Goal: Information Seeking & Learning: Compare options

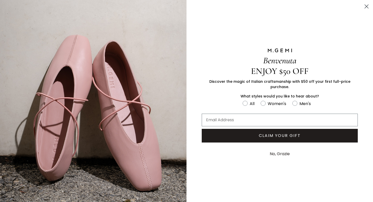
click at [281, 153] on button "No, Grazie" at bounding box center [279, 154] width 25 height 13
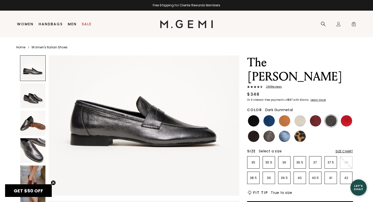
click at [40, 150] on img at bounding box center [32, 151] width 25 height 25
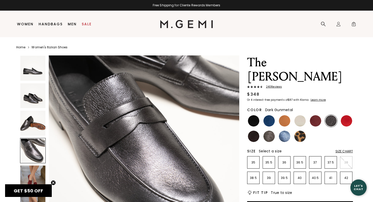
click at [30, 174] on img at bounding box center [32, 178] width 25 height 25
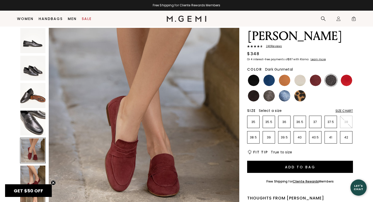
scroll to position [31, 0]
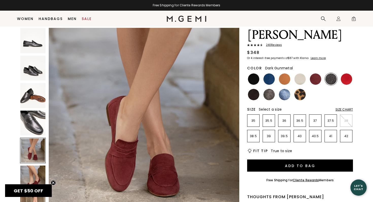
click at [52, 182] on circle "Close teaser" at bounding box center [53, 183] width 5 height 5
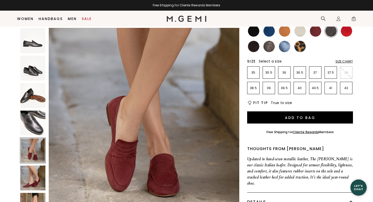
scroll to position [0, 0]
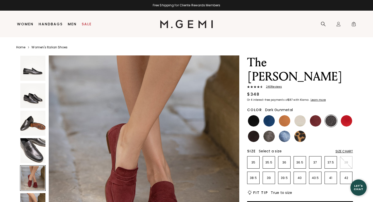
click at [164, 128] on img at bounding box center [144, 151] width 191 height 191
click at [210, 155] on img at bounding box center [144, 151] width 191 height 191
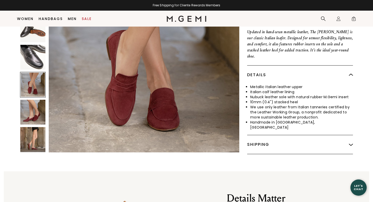
scroll to position [207, 0]
click at [36, 128] on img at bounding box center [32, 140] width 25 height 25
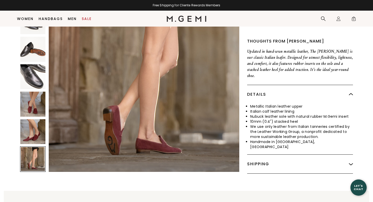
scroll to position [184, 0]
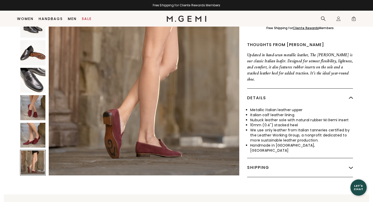
click at [37, 123] on img at bounding box center [32, 135] width 25 height 25
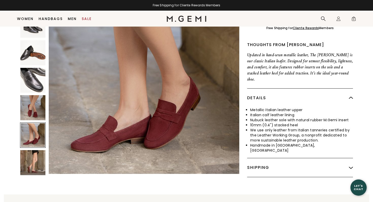
scroll to position [979, 0]
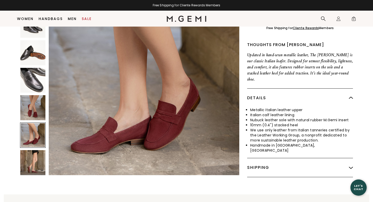
click at [41, 95] on img at bounding box center [32, 107] width 25 height 25
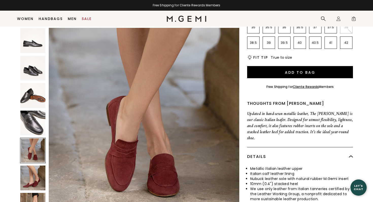
scroll to position [0, 0]
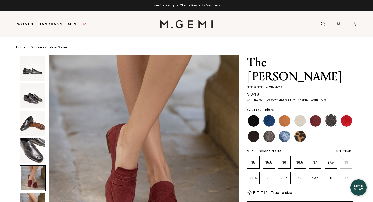
click at [252, 115] on img at bounding box center [253, 120] width 11 height 11
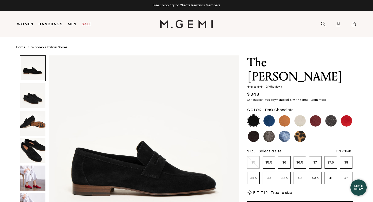
click at [254, 131] on img at bounding box center [253, 136] width 11 height 11
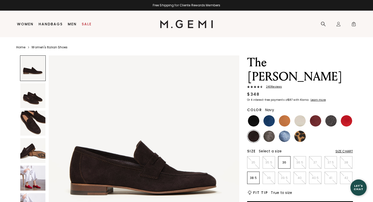
click at [267, 115] on img at bounding box center [268, 120] width 11 height 11
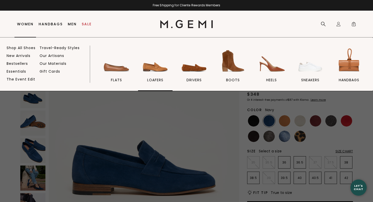
click at [158, 68] on img at bounding box center [155, 61] width 28 height 28
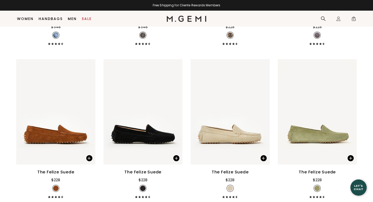
scroll to position [829, 0]
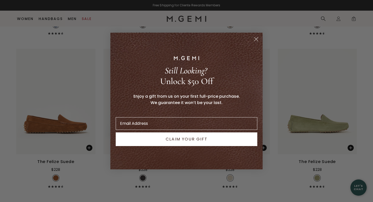
click at [257, 42] on circle "Close dialog" at bounding box center [256, 39] width 8 height 8
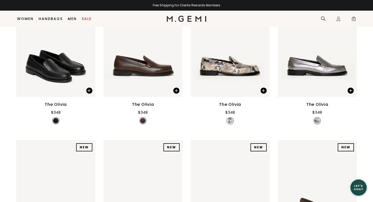
scroll to position [122, 0]
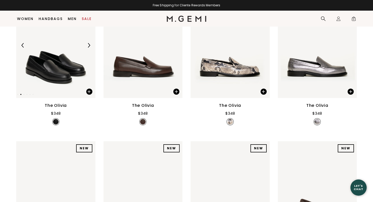
click at [90, 43] on img at bounding box center [89, 45] width 5 height 5
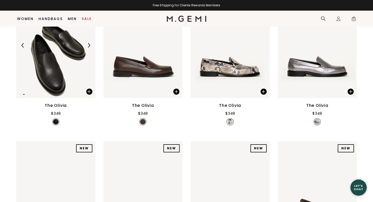
click at [90, 43] on img at bounding box center [89, 45] width 5 height 5
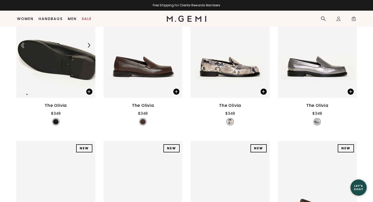
click at [90, 43] on img at bounding box center [89, 45] width 5 height 5
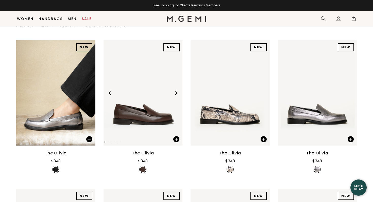
scroll to position [74, 0]
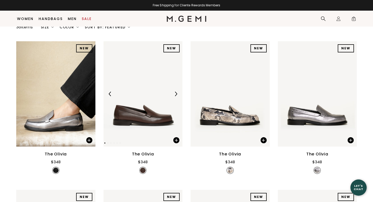
click at [174, 92] on img at bounding box center [176, 94] width 5 height 5
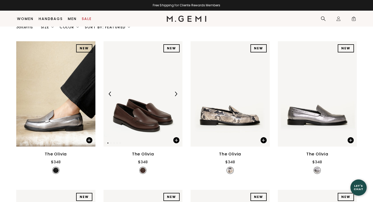
click at [154, 101] on img at bounding box center [143, 94] width 79 height 106
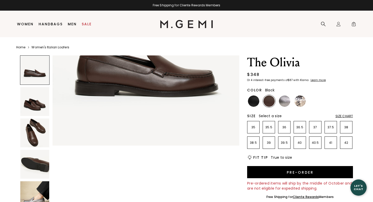
scroll to position [100, 0]
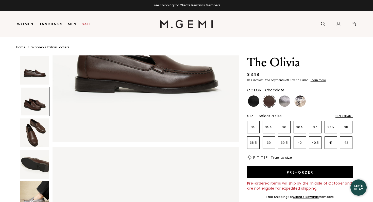
click at [278, 107] on ul at bounding box center [300, 101] width 106 height 12
click at [284, 101] on img at bounding box center [284, 101] width 11 height 11
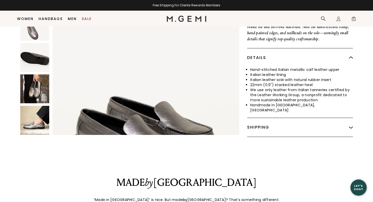
scroll to position [199, 0]
click at [38, 120] on img at bounding box center [34, 120] width 29 height 29
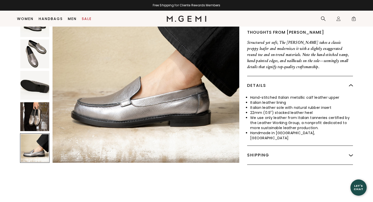
scroll to position [110, 0]
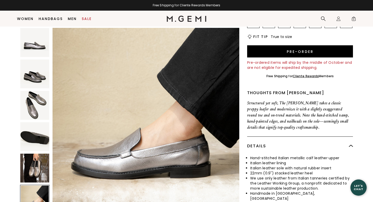
click at [228, 106] on img at bounding box center [146, 121] width 187 height 187
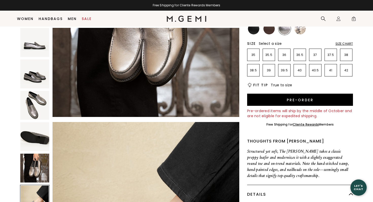
scroll to position [0, 0]
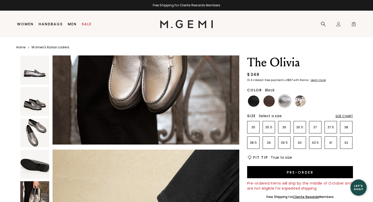
click at [254, 104] on img at bounding box center [253, 101] width 11 height 11
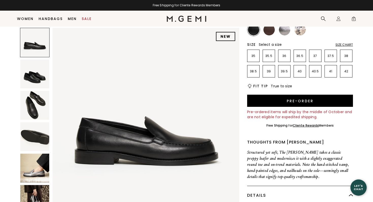
scroll to position [59, 0]
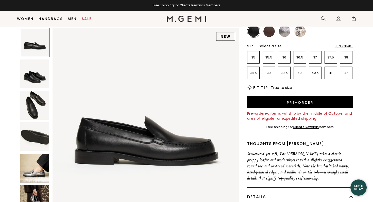
click at [37, 162] on img at bounding box center [34, 168] width 29 height 29
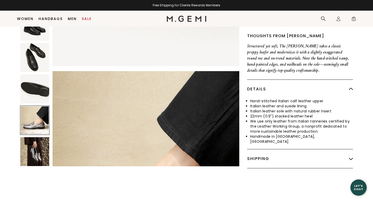
scroll to position [0, 0]
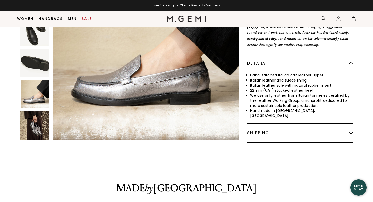
click at [39, 127] on img at bounding box center [34, 126] width 29 height 29
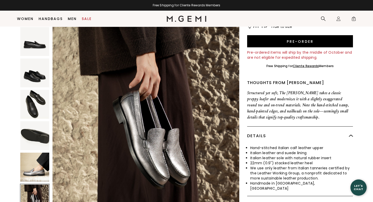
click at [42, 97] on img at bounding box center [34, 104] width 29 height 29
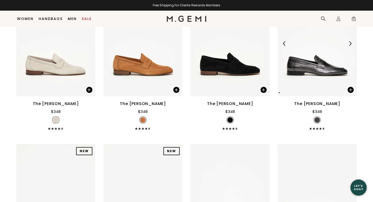
scroll to position [579, 0]
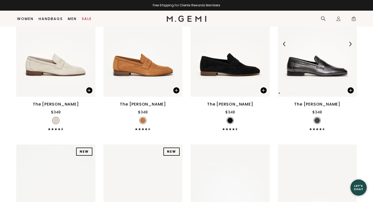
click at [327, 67] on img at bounding box center [317, 44] width 79 height 106
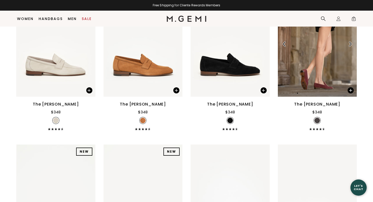
click at [327, 67] on img at bounding box center [317, 44] width 79 height 106
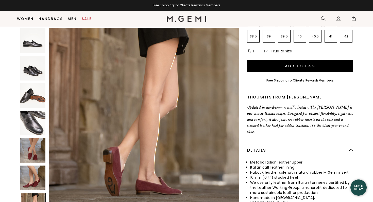
scroll to position [133, 0]
